Goal: Book appointment/travel/reservation

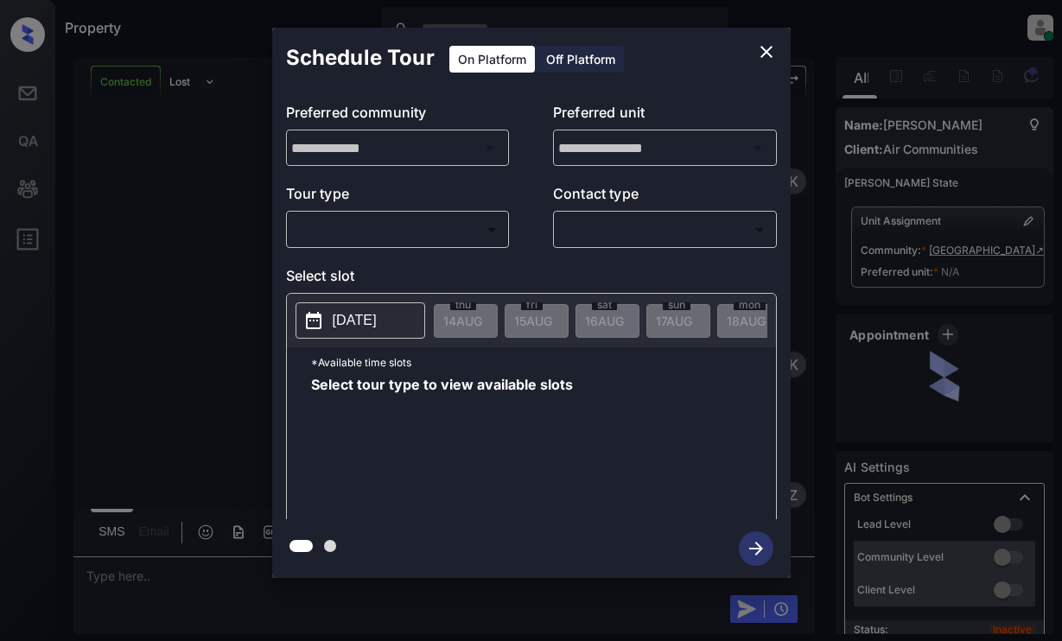
scroll to position [5800, 0]
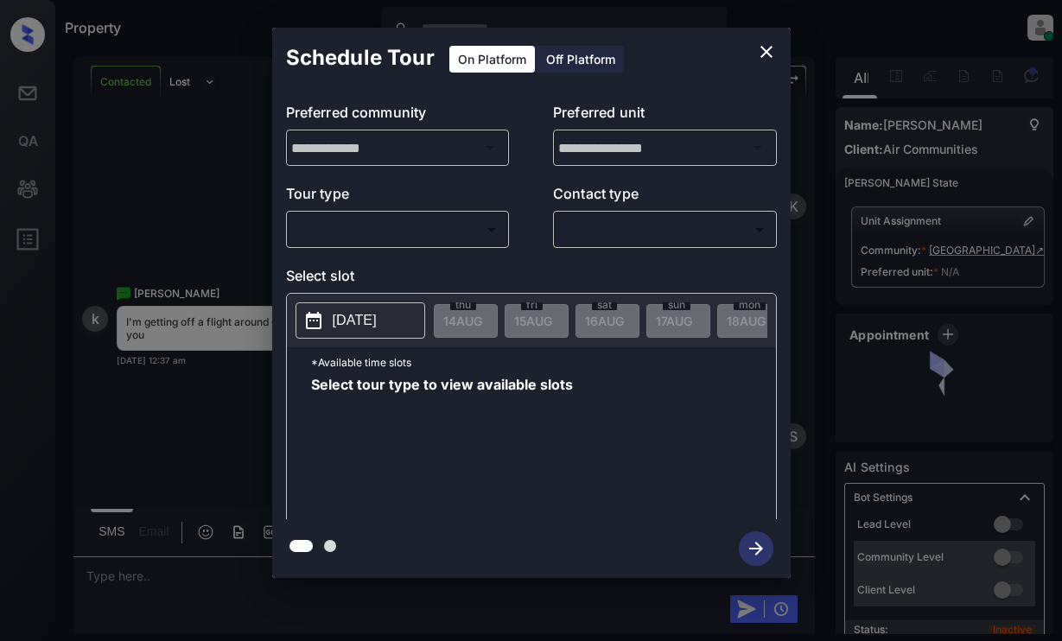
click at [375, 237] on body "Property [PERSON_NAME] Online Set yourself offline Set yourself on break Profil…" at bounding box center [531, 320] width 1062 height 641
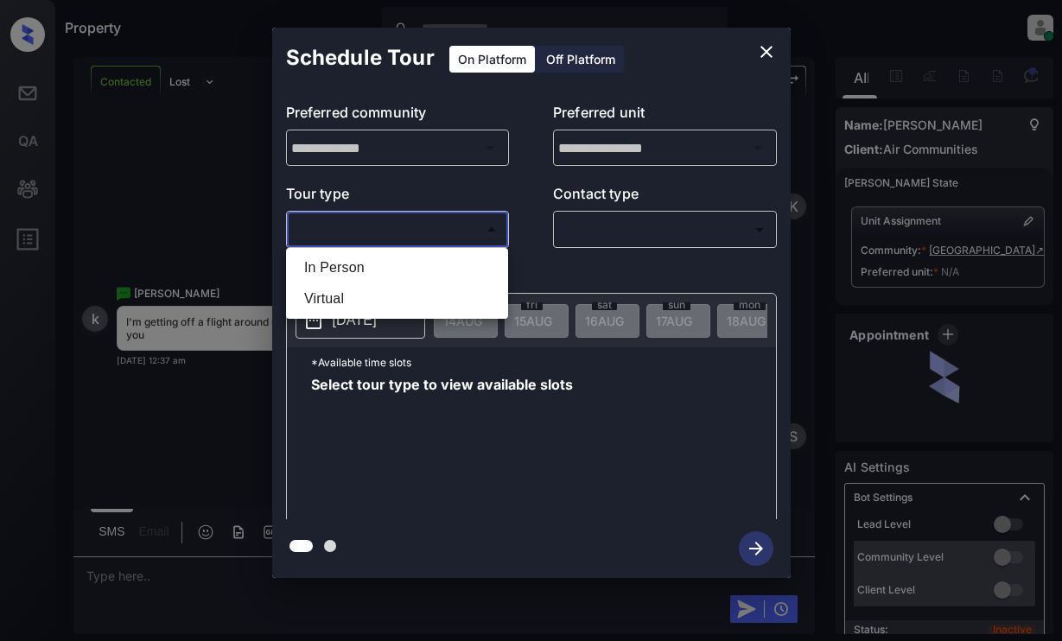
click at [365, 303] on li "Virtual" at bounding box center [396, 298] width 213 height 31
type input "*******"
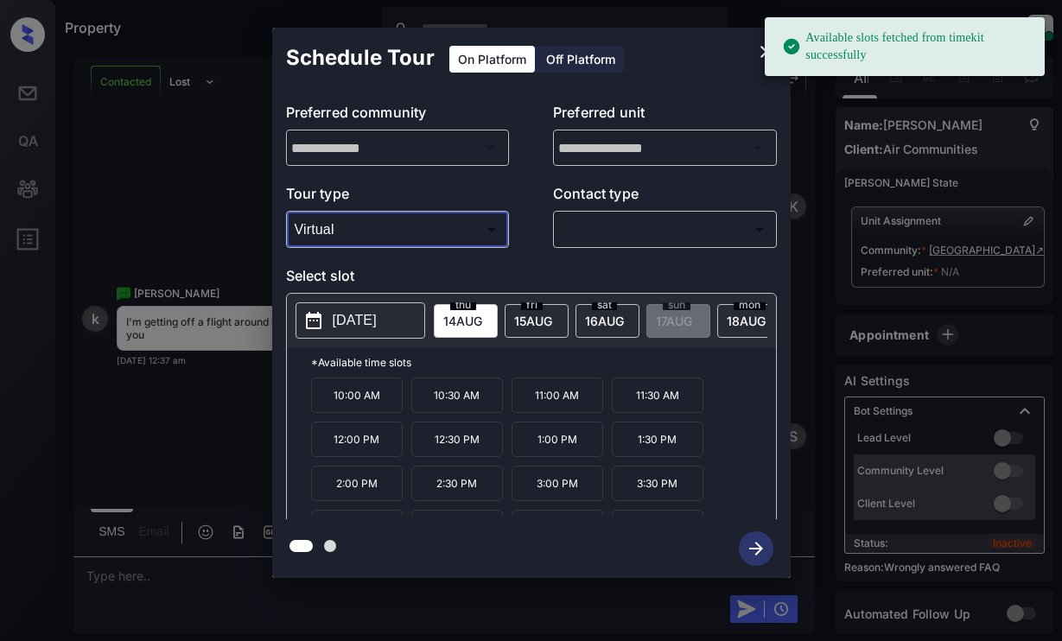
click at [374, 317] on p "2025-08-14" at bounding box center [355, 320] width 44 height 21
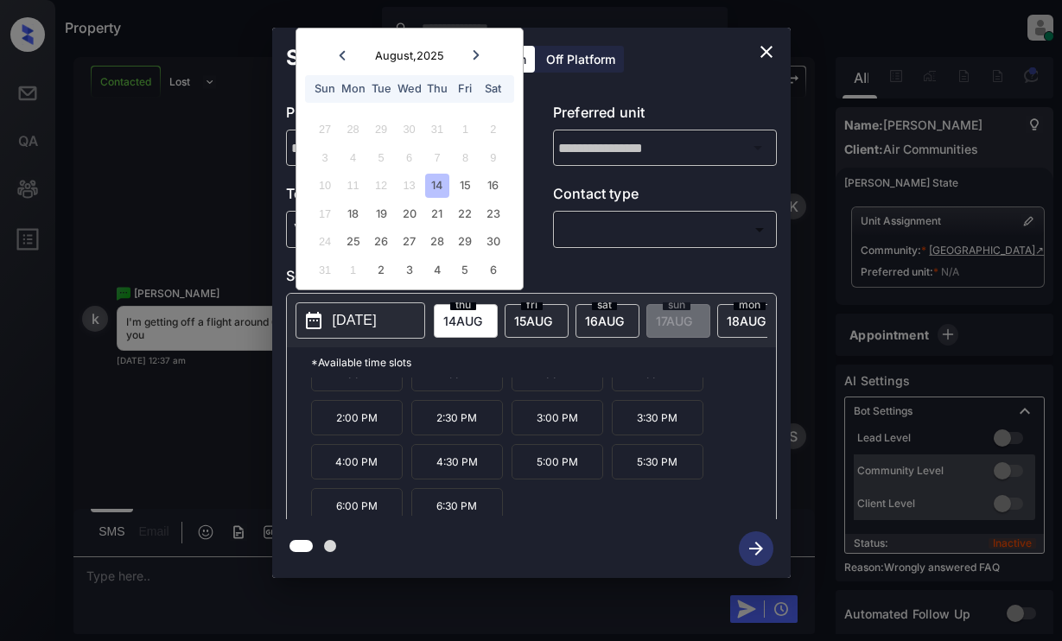
scroll to position [73, 0]
click at [768, 50] on icon "close" at bounding box center [767, 52] width 12 height 12
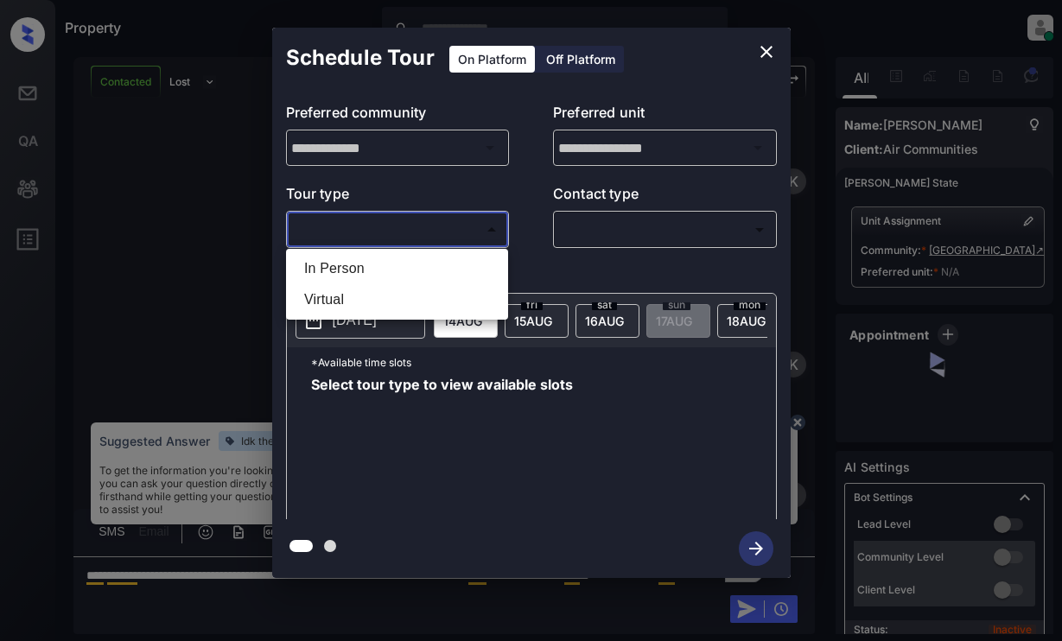
scroll to position [10287, 0]
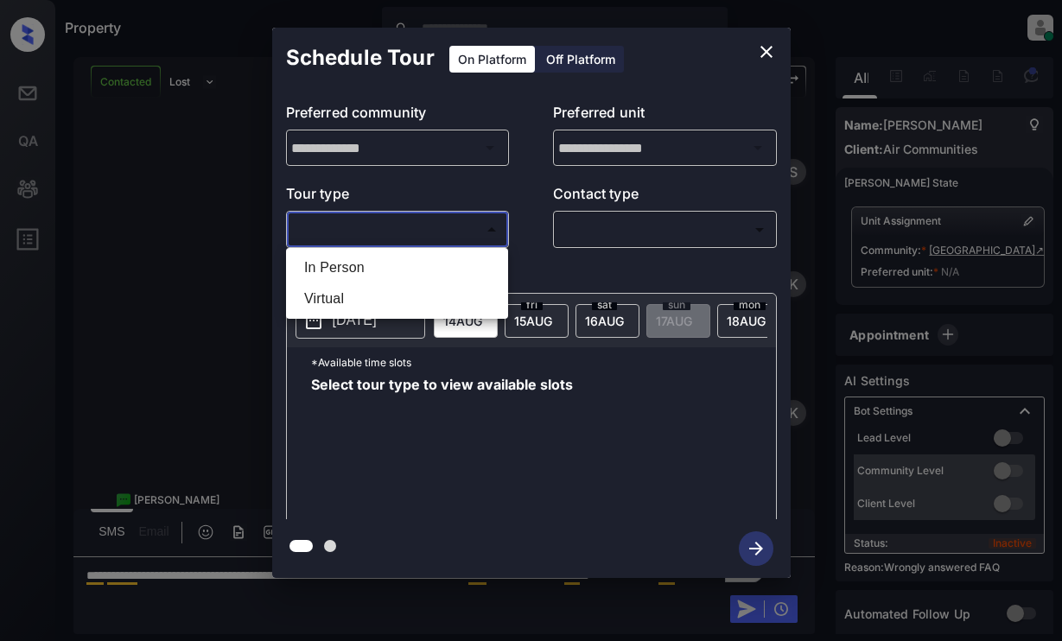
click at [459, 291] on li "Virtual" at bounding box center [396, 298] width 213 height 31
type input "*******"
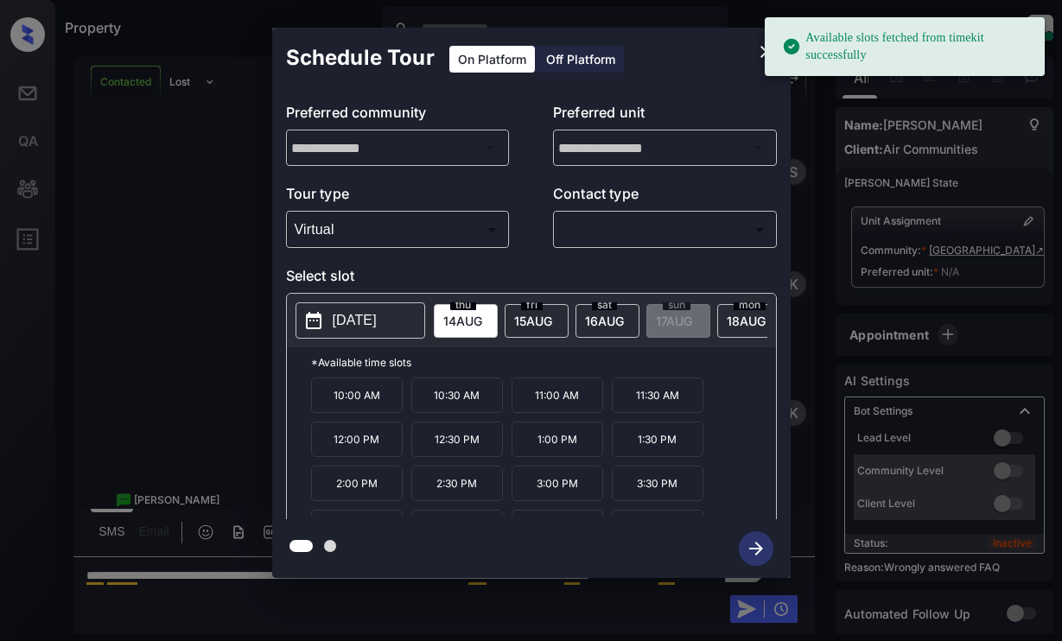
click at [366, 328] on p "[DATE]" at bounding box center [355, 320] width 44 height 21
click at [366, 328] on p "2025-08-14" at bounding box center [355, 320] width 44 height 21
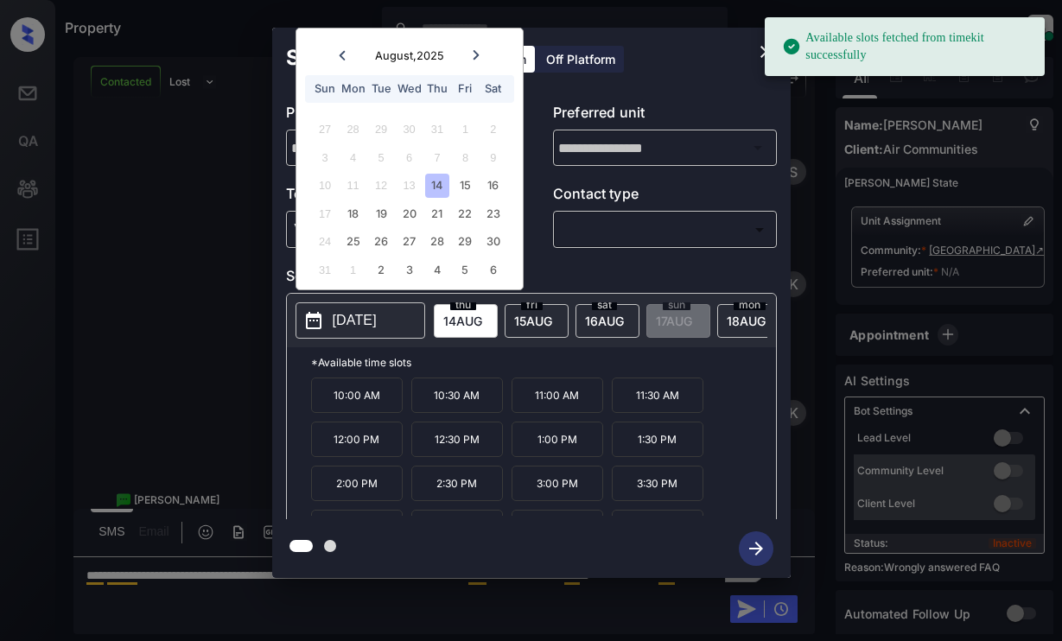
click at [482, 318] on span "15 AUG" at bounding box center [462, 321] width 39 height 15
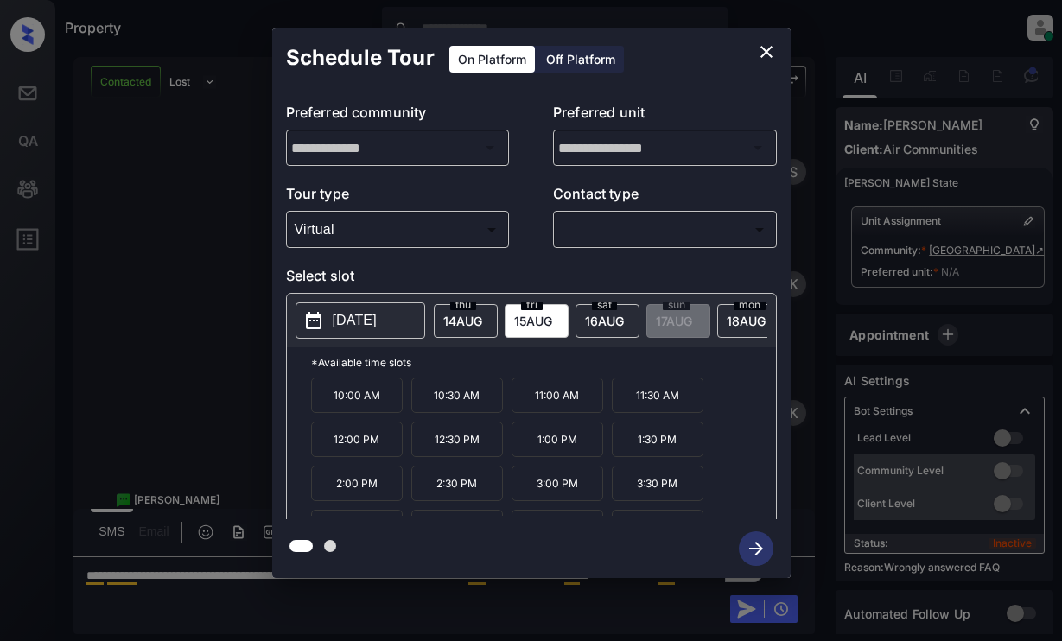
scroll to position [73, 0]
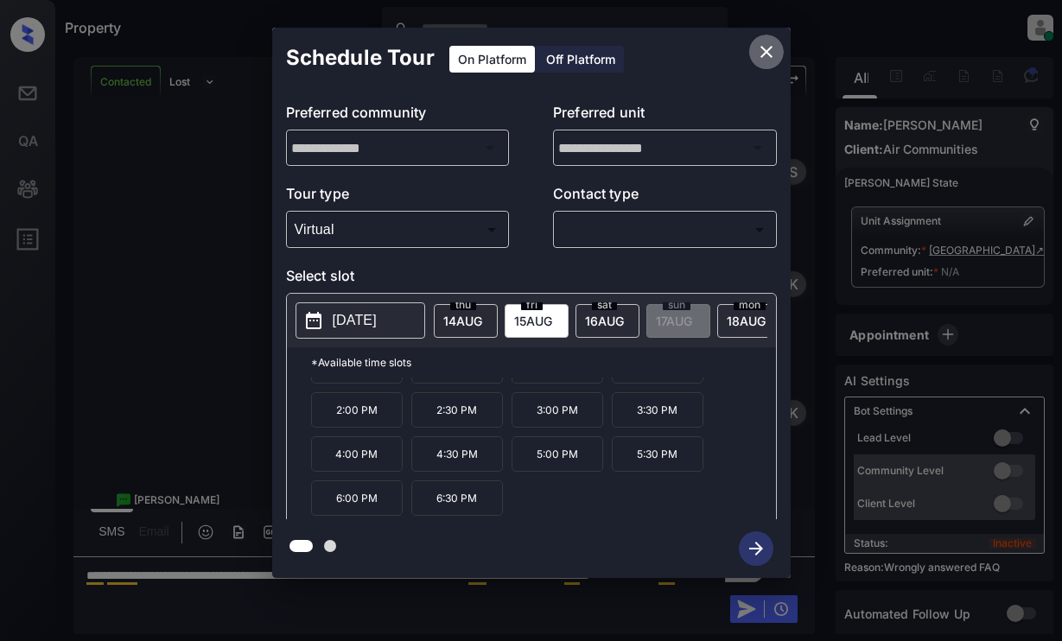
click at [773, 40] on button "close" at bounding box center [766, 52] width 35 height 35
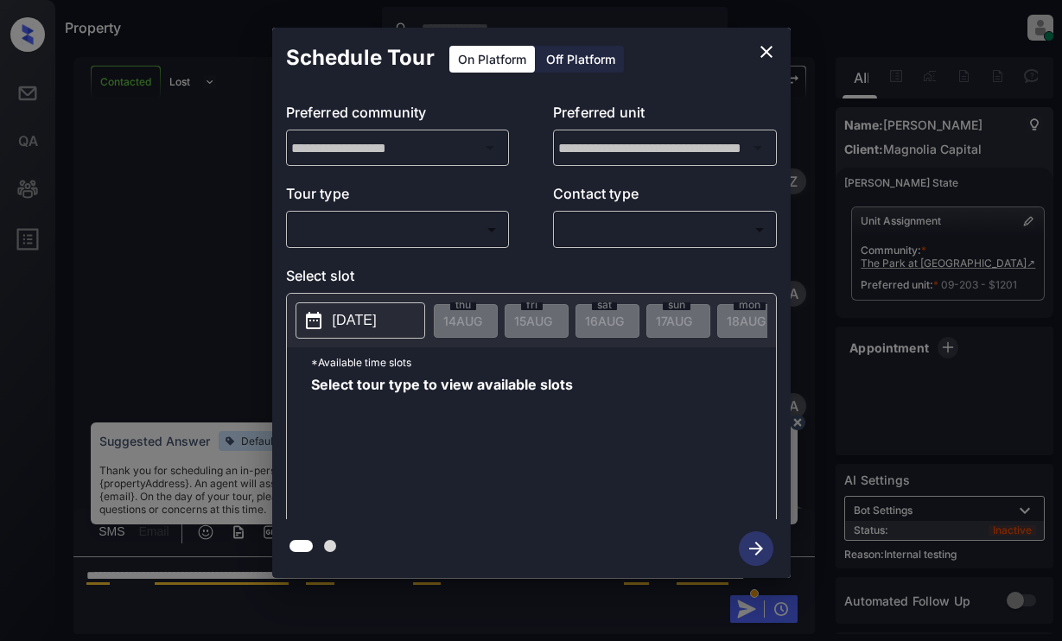
click at [440, 226] on body "Property Dominic Ceralde Online Set yourself offline Set yourself on break Prof…" at bounding box center [531, 320] width 1062 height 641
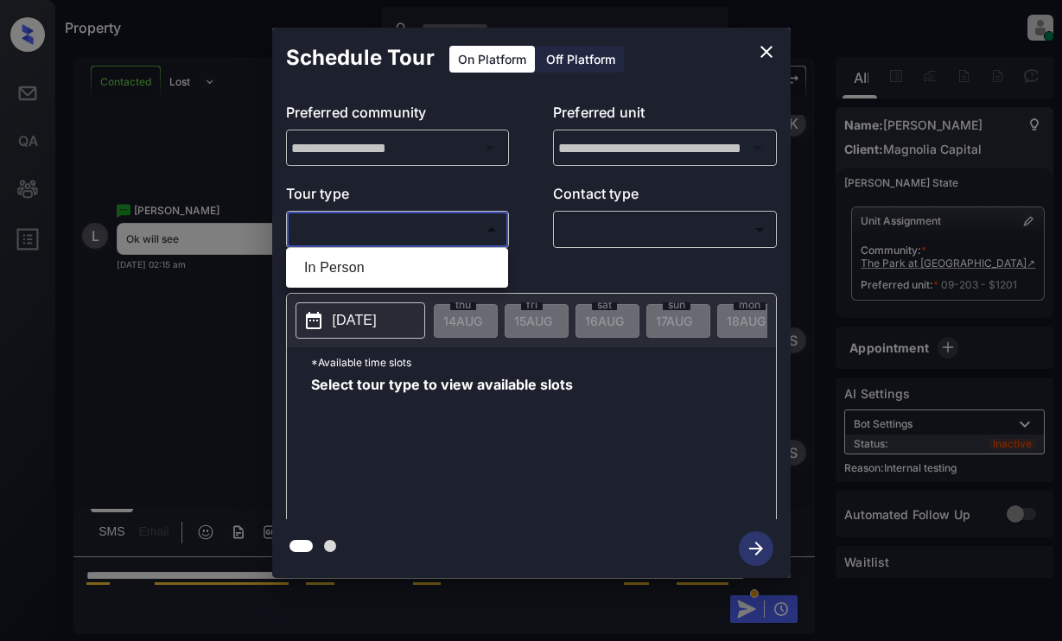
click at [443, 274] on li "In Person" at bounding box center [396, 267] width 213 height 31
type input "********"
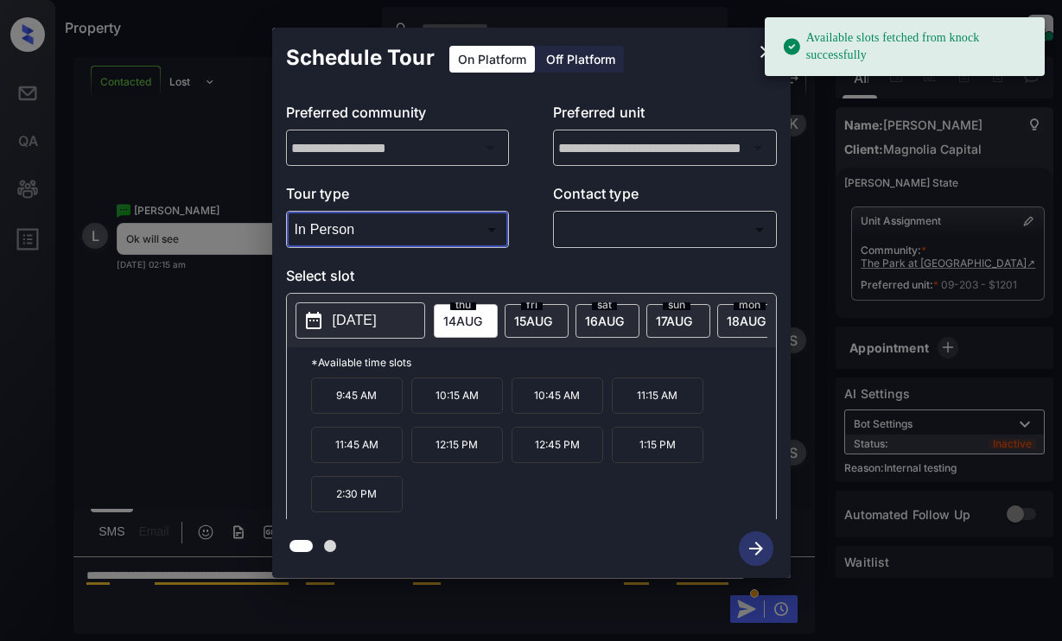
click at [373, 328] on p "[DATE]" at bounding box center [355, 320] width 44 height 21
click at [754, 49] on button "close" at bounding box center [766, 52] width 35 height 35
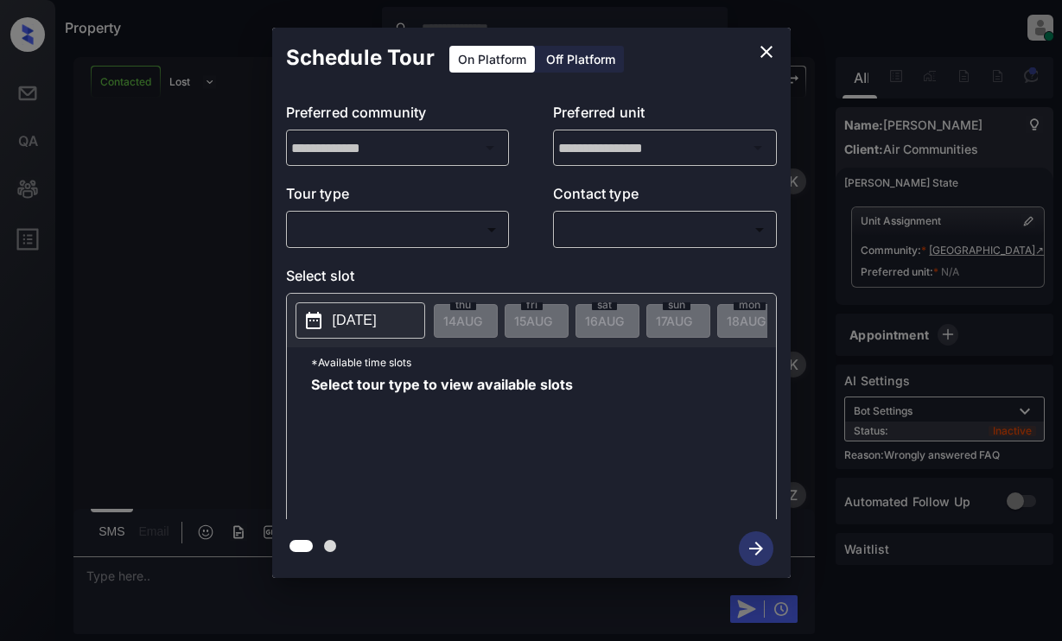
scroll to position [12893, 0]
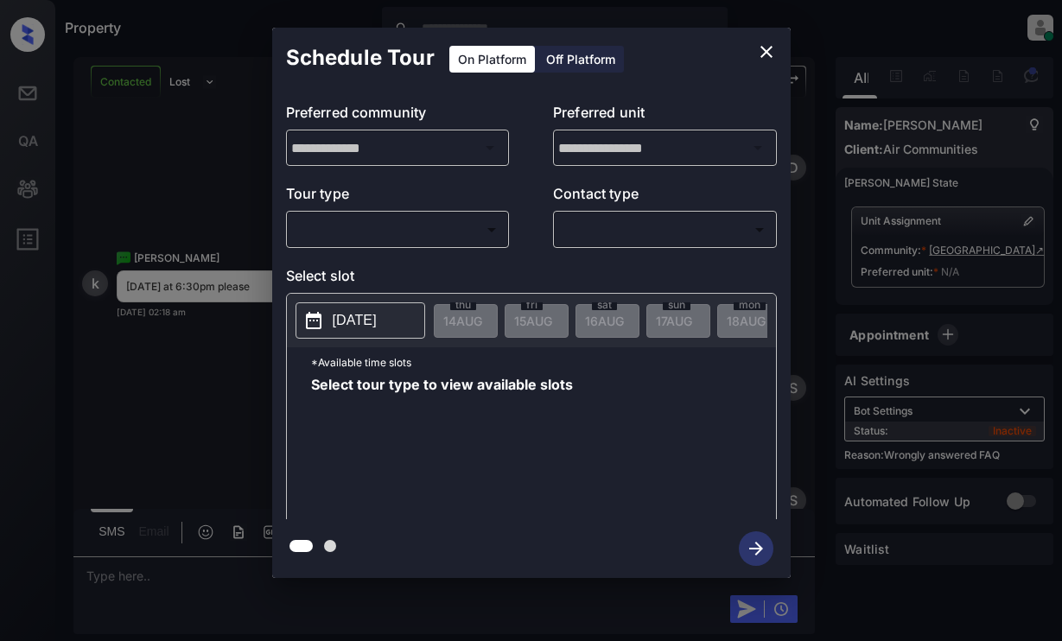
click at [442, 222] on body "Property [PERSON_NAME] Online Set yourself offline Set yourself on break Profil…" at bounding box center [531, 320] width 1062 height 641
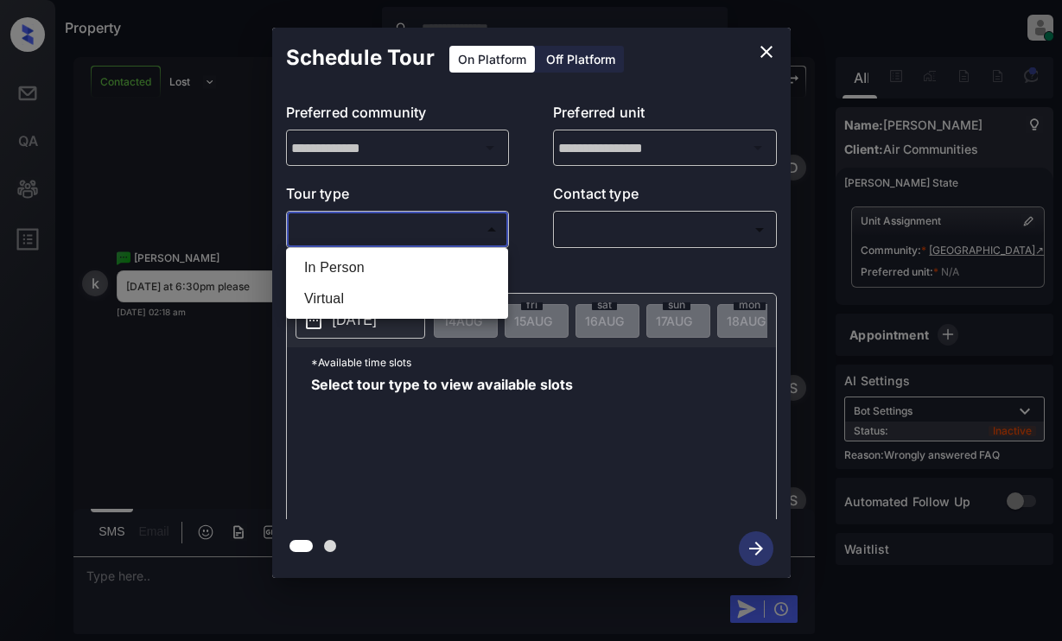
click at [765, 52] on div at bounding box center [531, 320] width 1062 height 641
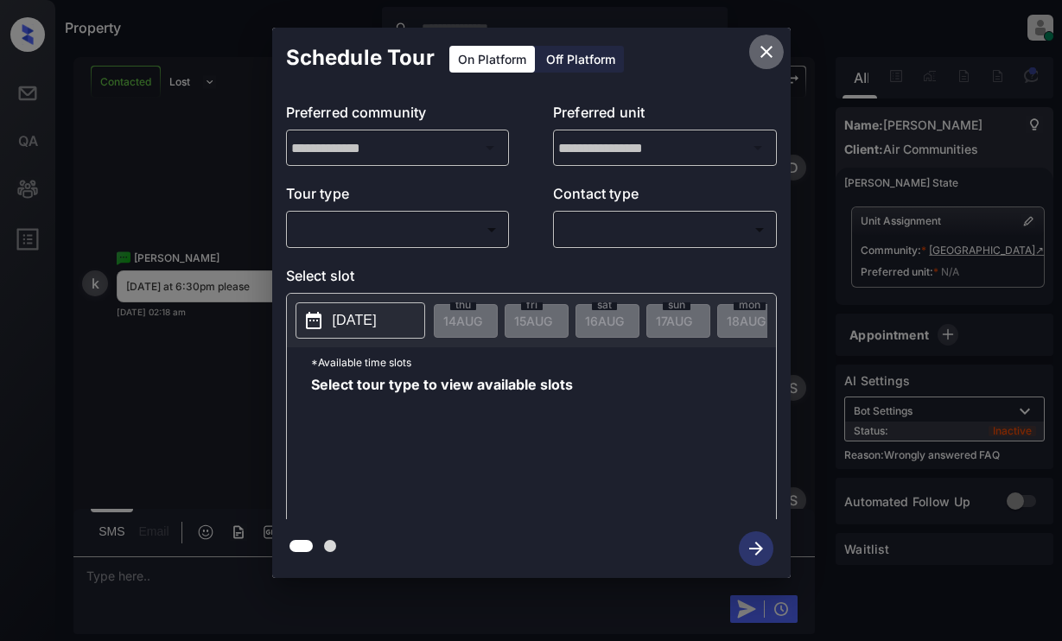
click at [768, 55] on icon "close" at bounding box center [766, 51] width 21 height 21
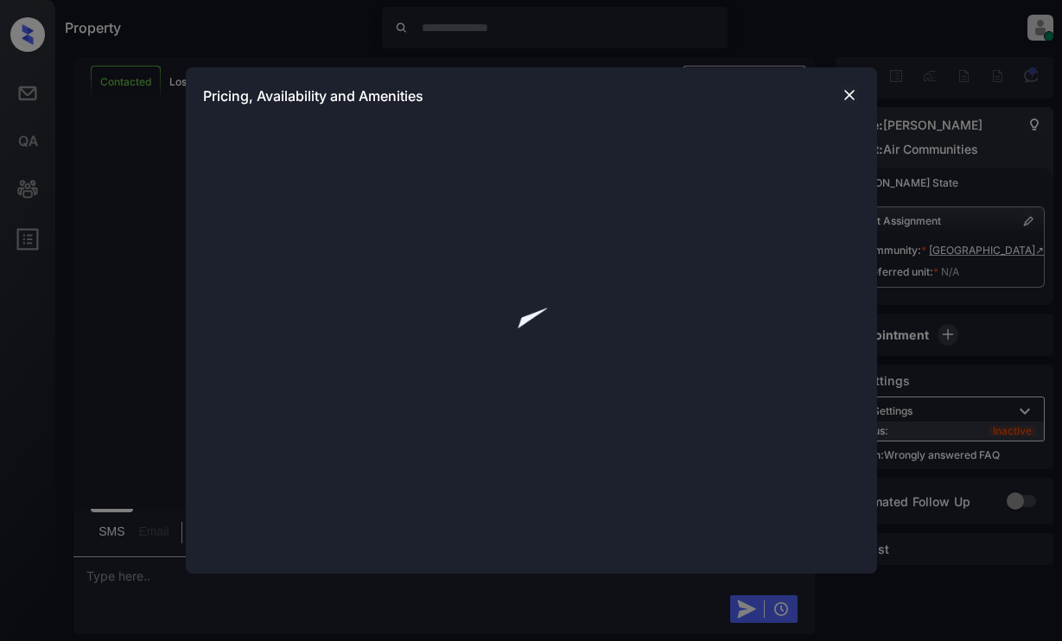
scroll to position [1600, 0]
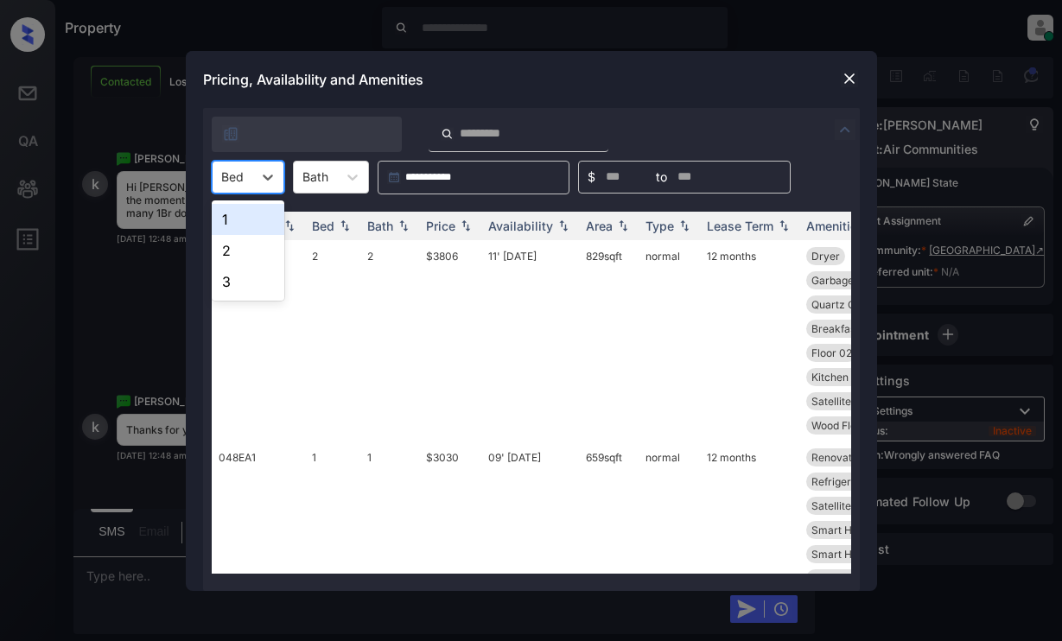
click at [249, 182] on div "Bed" at bounding box center [233, 176] width 40 height 25
click at [241, 214] on div "1" at bounding box center [248, 219] width 73 height 31
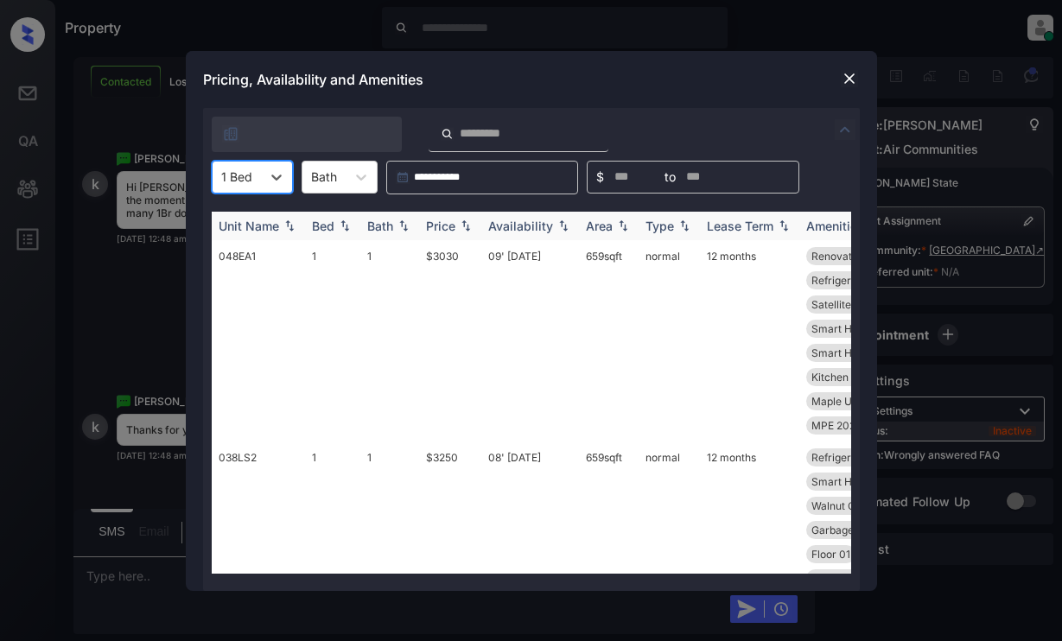
click at [456, 234] on th "Price" at bounding box center [450, 226] width 62 height 29
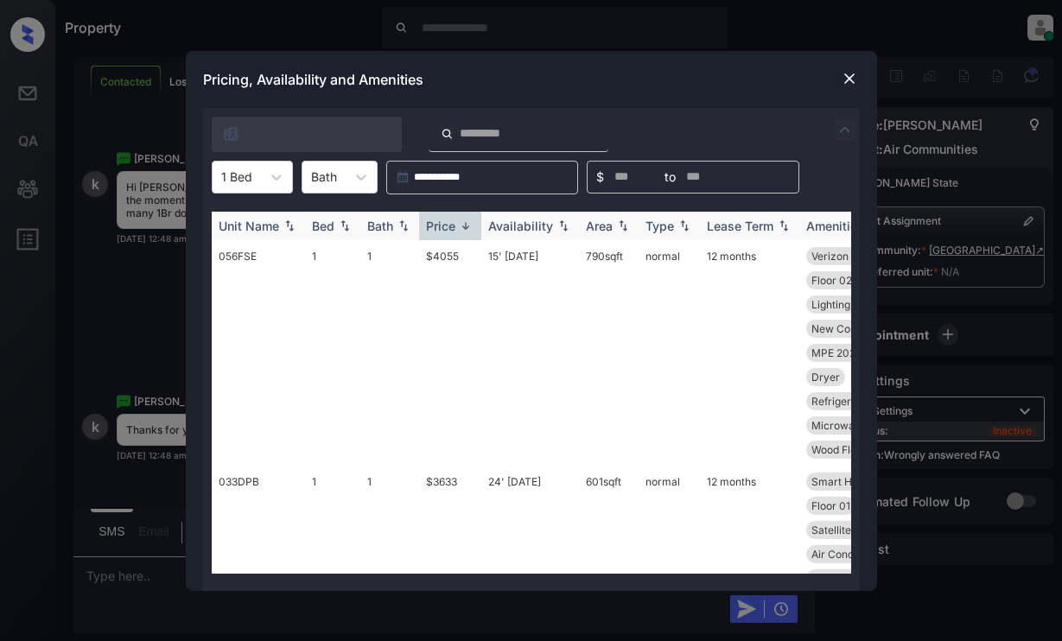
click at [456, 234] on th "Price" at bounding box center [450, 226] width 62 height 29
click at [465, 268] on td "$3030" at bounding box center [450, 340] width 62 height 201
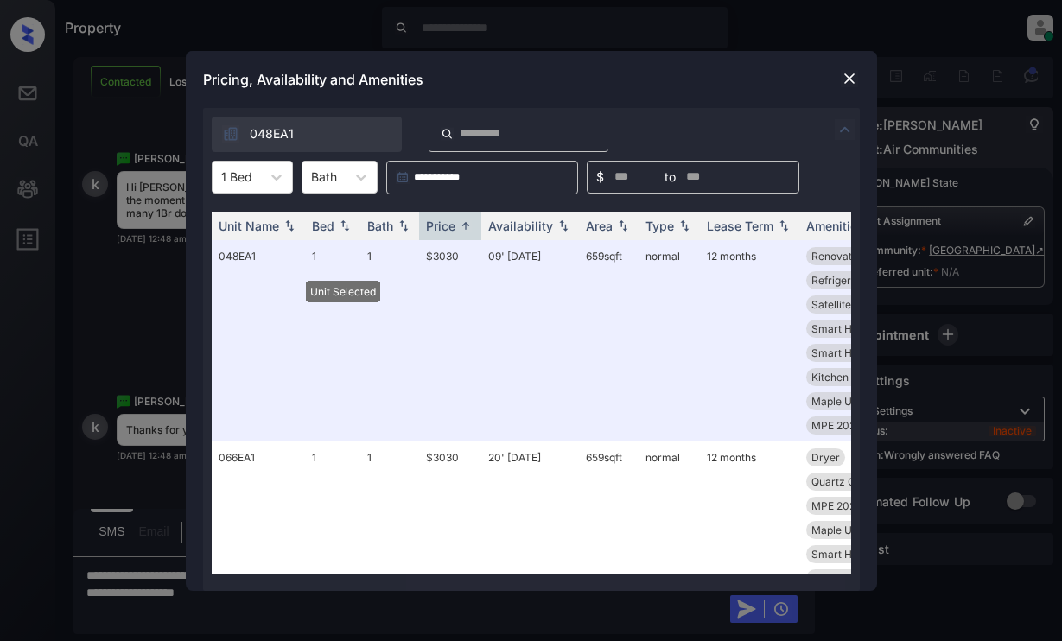
click at [848, 80] on img at bounding box center [849, 78] width 17 height 17
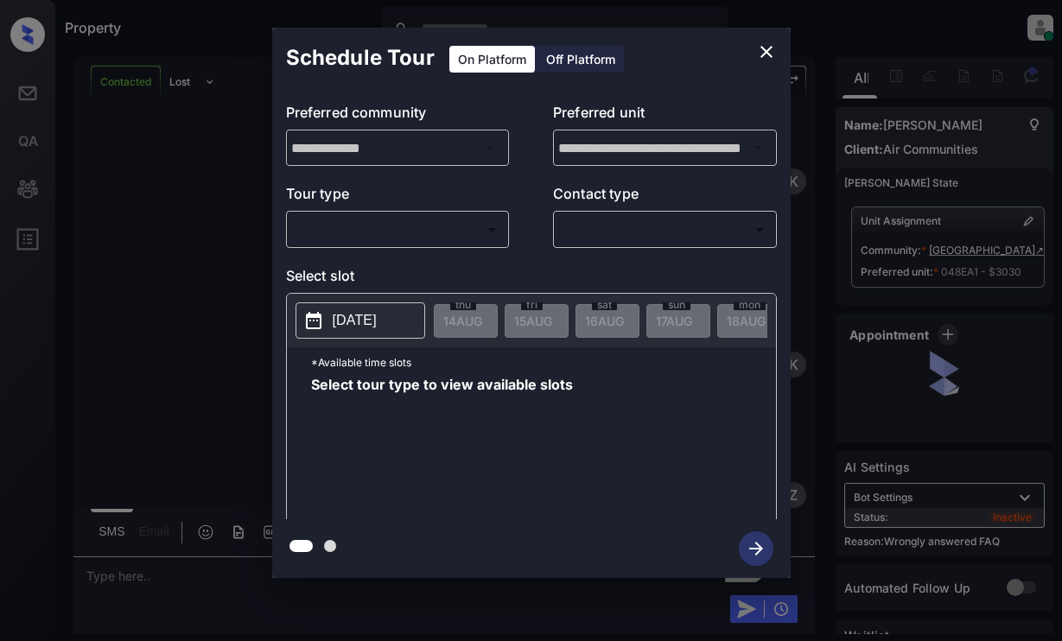
scroll to position [13092, 0]
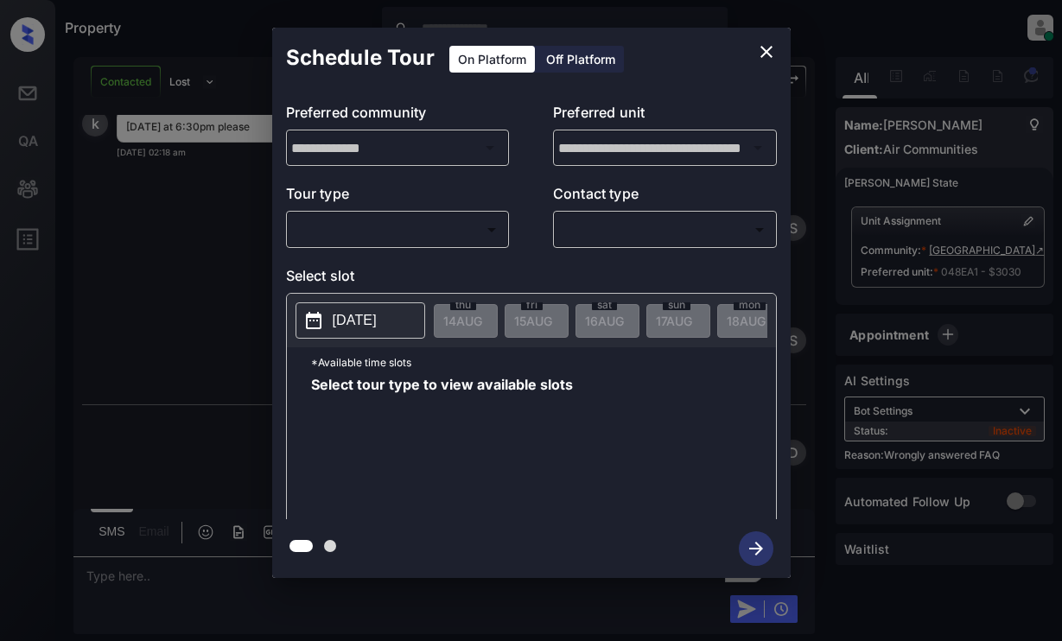
click at [443, 227] on body "Property [PERSON_NAME] Online Set yourself offline Set yourself on break Profil…" at bounding box center [531, 320] width 1062 height 641
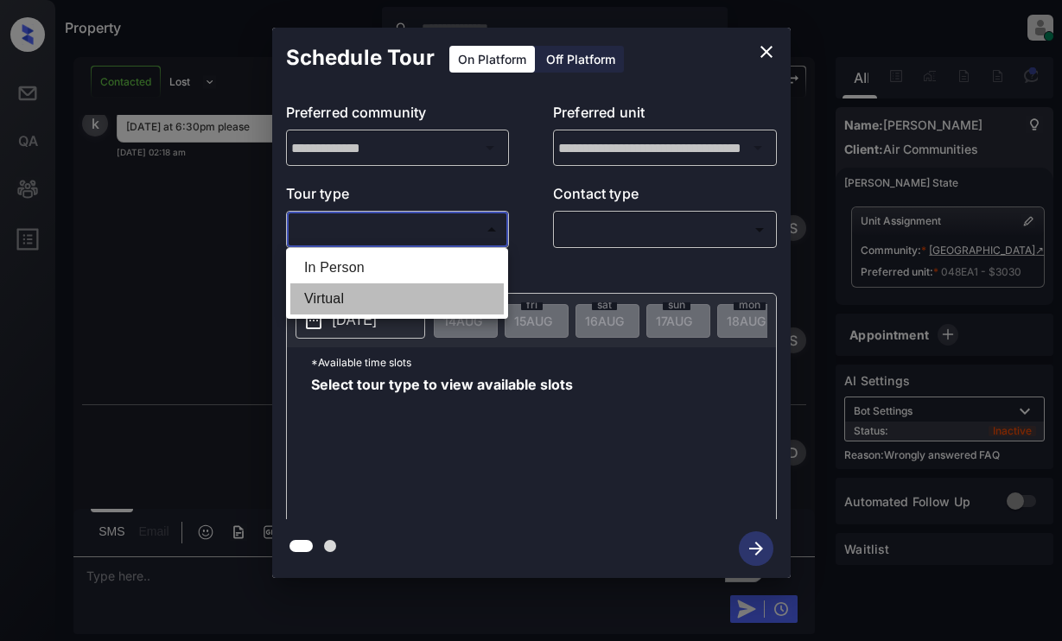
click at [428, 296] on li "Virtual" at bounding box center [396, 298] width 213 height 31
type input "*******"
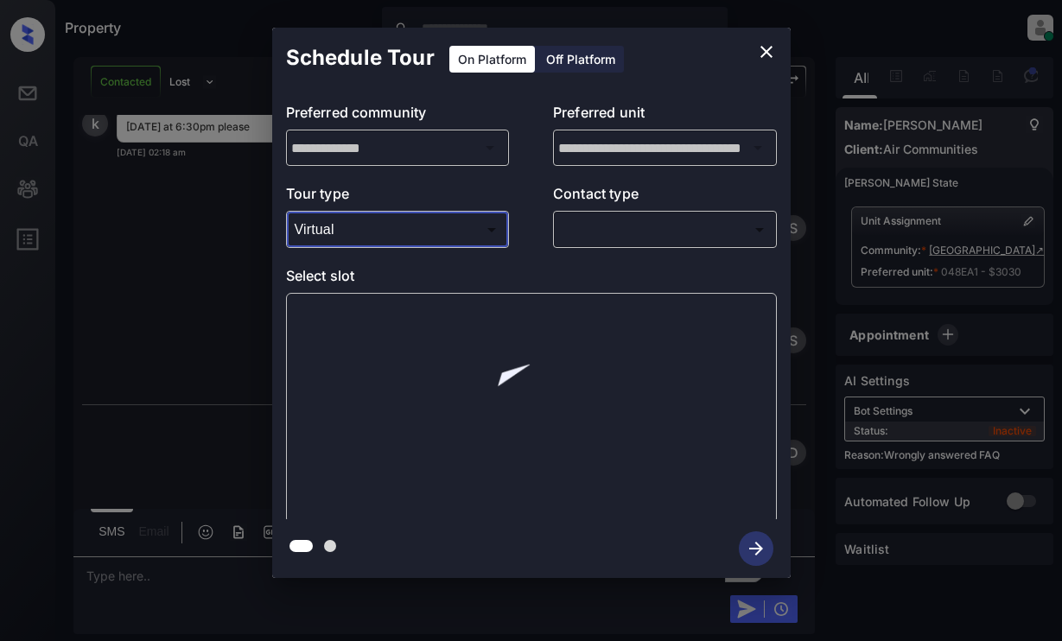
click at [650, 240] on body "Property [PERSON_NAME] Online Set yourself offline Set yourself on break Profil…" at bounding box center [531, 320] width 1062 height 641
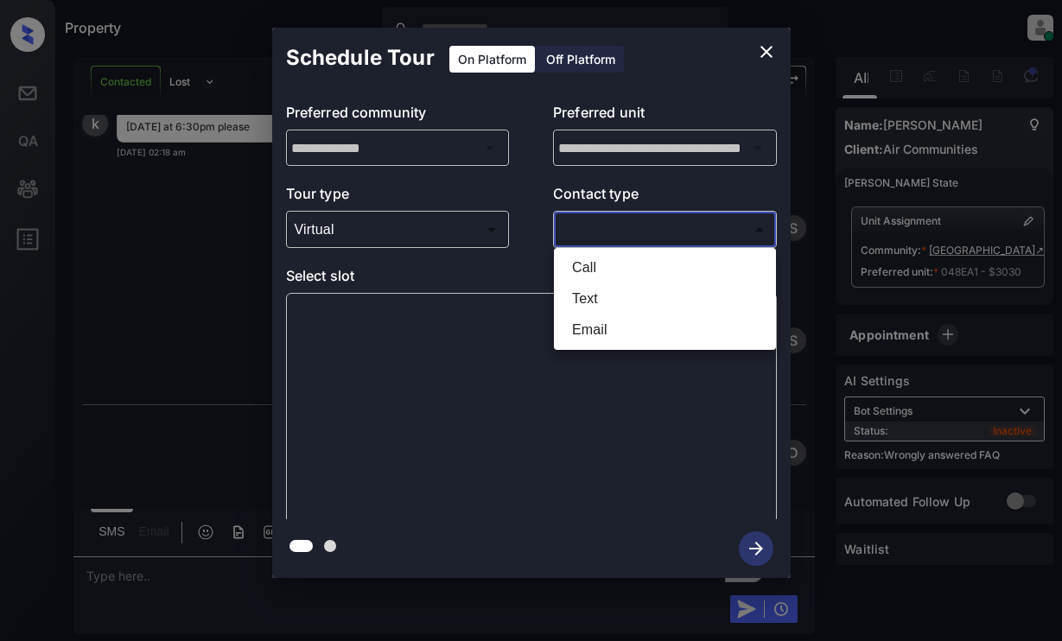
click at [658, 298] on li "Text" at bounding box center [664, 298] width 213 height 31
type input "****"
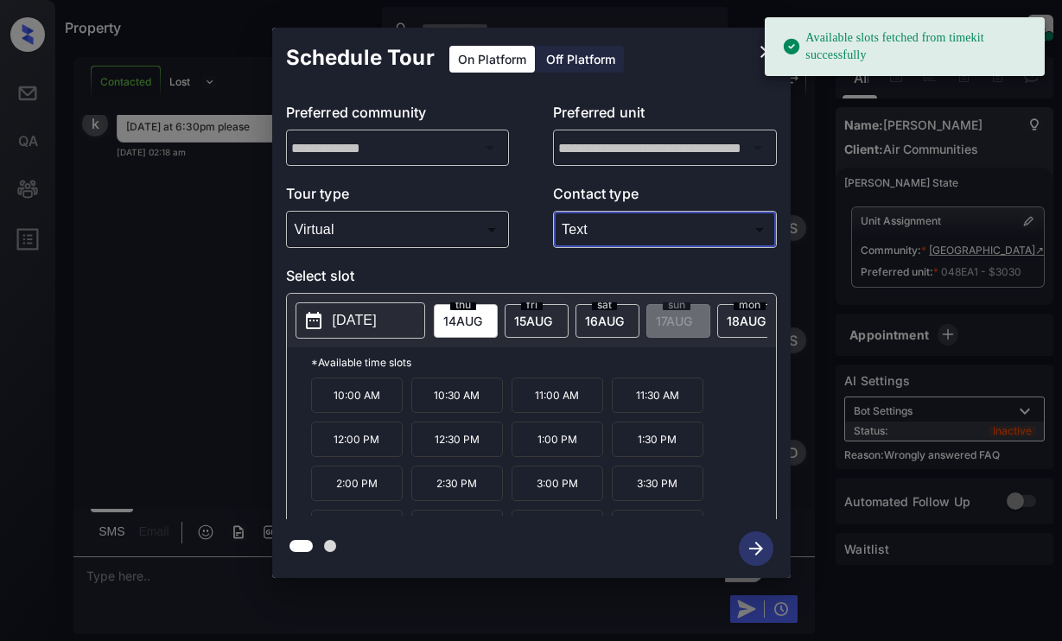
click at [350, 320] on p "[DATE]" at bounding box center [355, 320] width 44 height 21
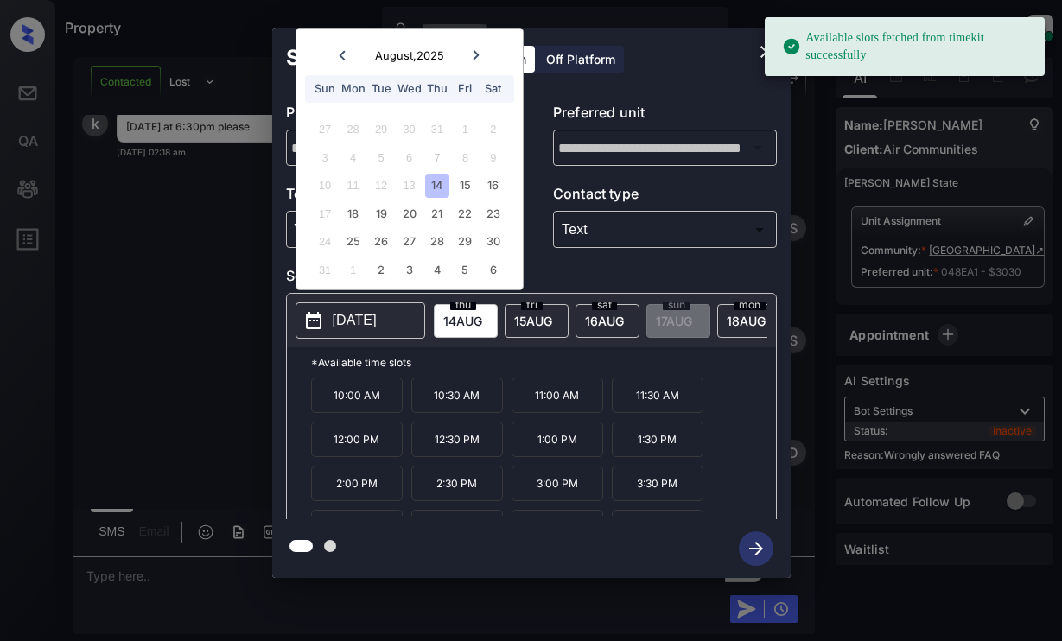
click at [440, 185] on div "14" at bounding box center [436, 185] width 23 height 23
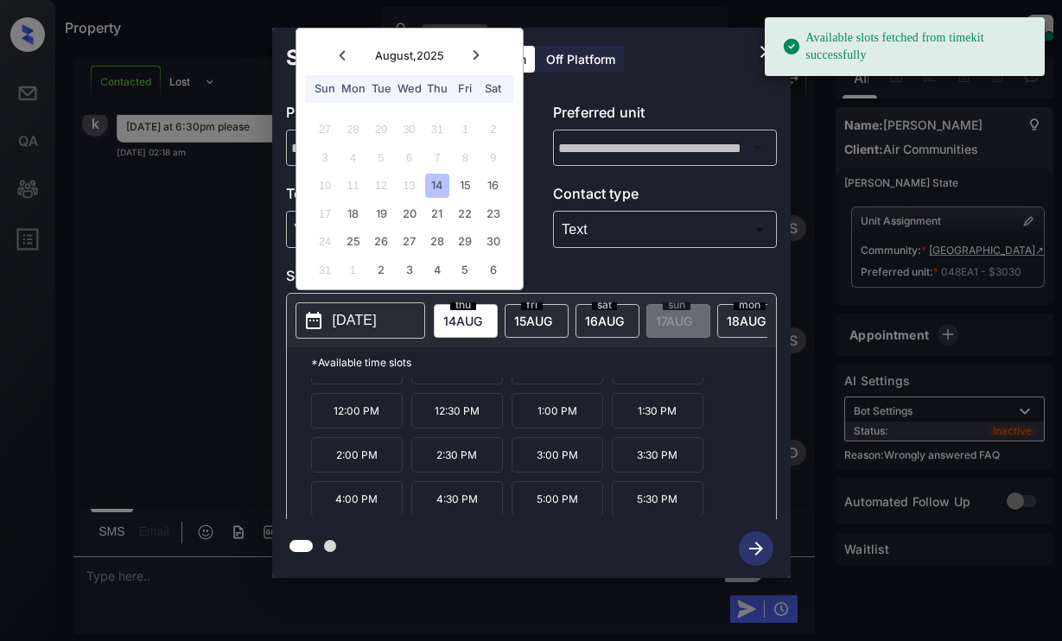
scroll to position [73, 0]
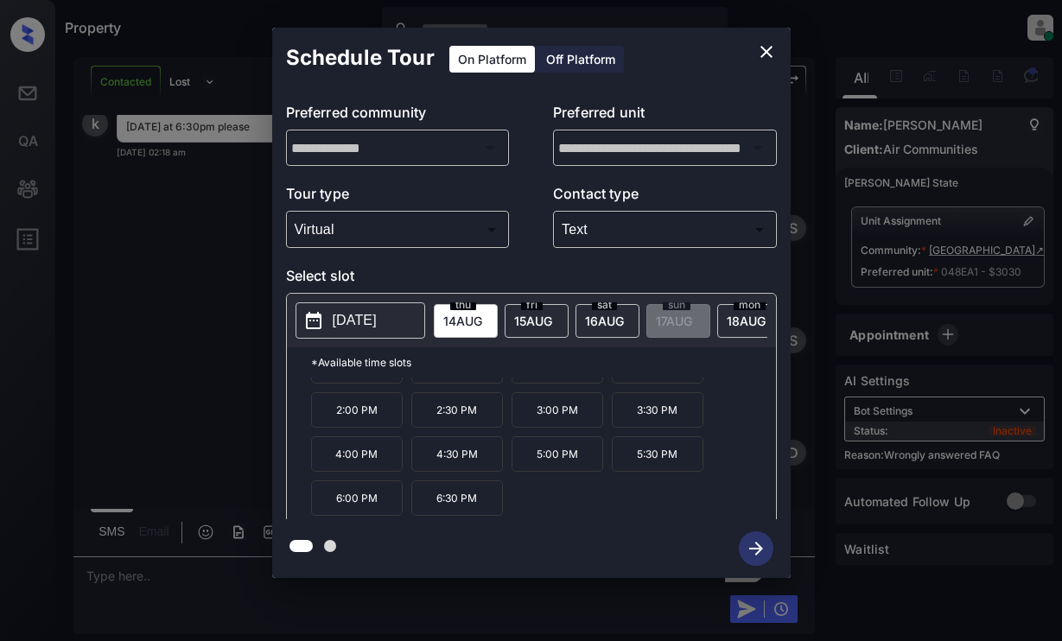
click at [475, 499] on p "6:30 PM" at bounding box center [457, 498] width 92 height 35
click at [761, 545] on icon "button" at bounding box center [756, 549] width 35 height 35
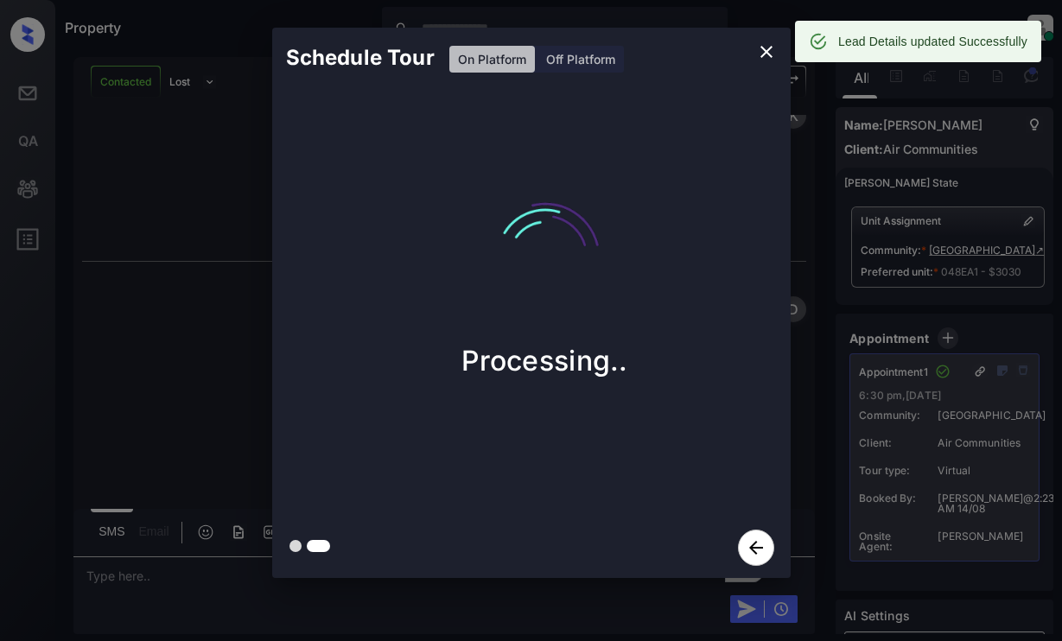
scroll to position [13932, 0]
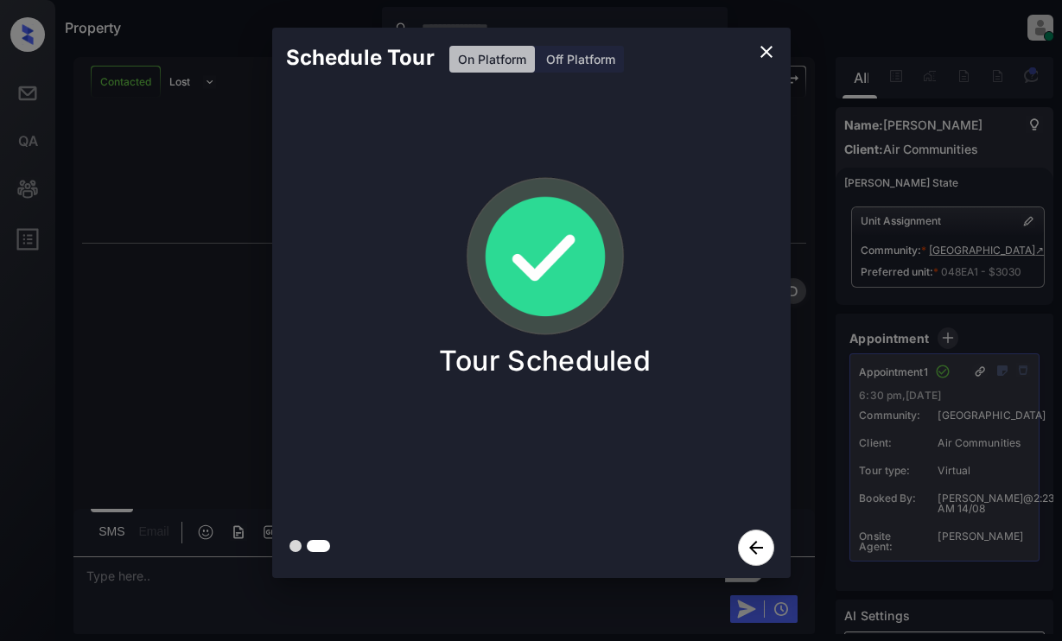
click at [831, 315] on div "Schedule Tour On Platform Off Platform Tour Scheduled" at bounding box center [531, 303] width 1062 height 606
